Goal: Entertainment & Leisure: Browse casually

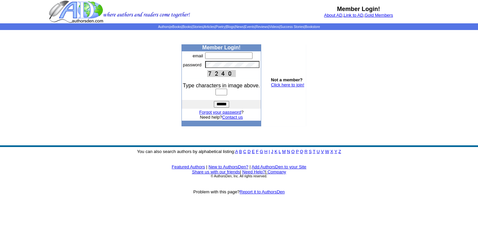
click at [75, 11] on img at bounding box center [119, 11] width 141 height 23
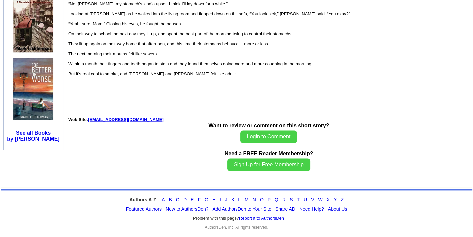
scroll to position [785, 0]
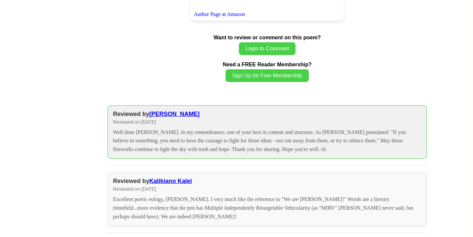
scroll to position [687, 0]
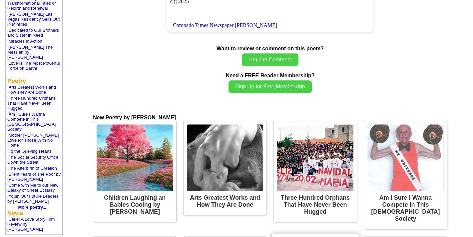
scroll to position [392, 0]
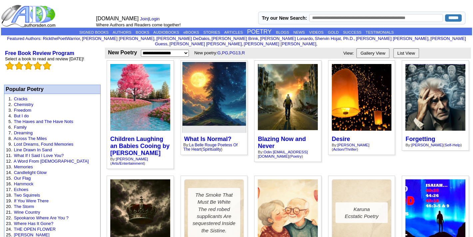
click at [213, 100] on div at bounding box center [214, 97] width 64 height 71
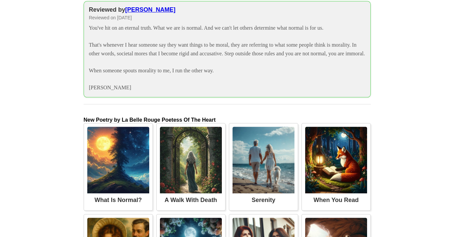
scroll to position [638, 0]
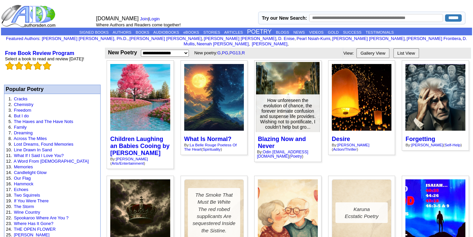
click at [283, 83] on div at bounding box center [288, 97] width 64 height 71
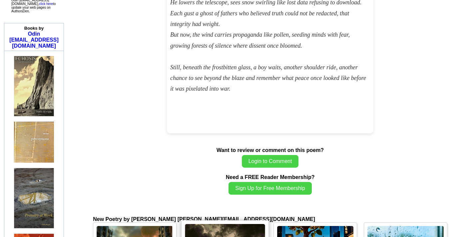
scroll to position [589, 0]
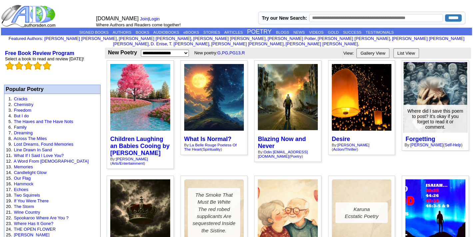
click at [428, 87] on div at bounding box center [436, 97] width 64 height 71
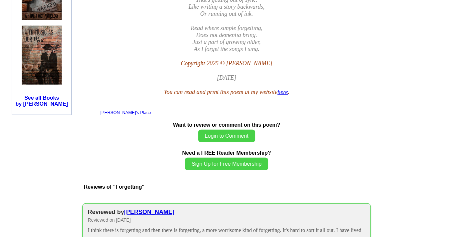
scroll to position [638, 0]
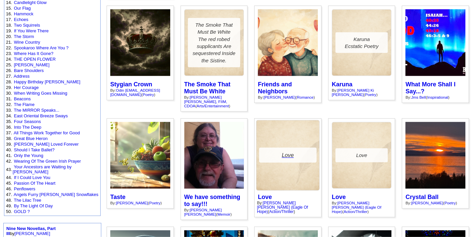
scroll to position [245, 0]
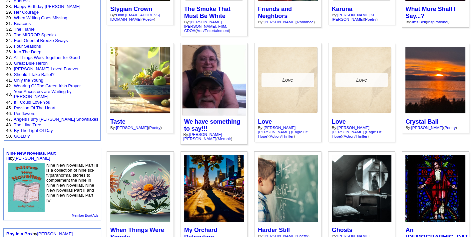
click at [215, 65] on div at bounding box center [214, 80] width 64 height 71
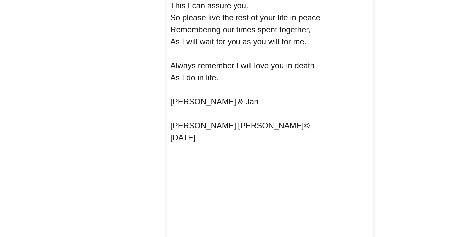
scroll to position [1077, 0]
